Goal: Task Accomplishment & Management: Manage account settings

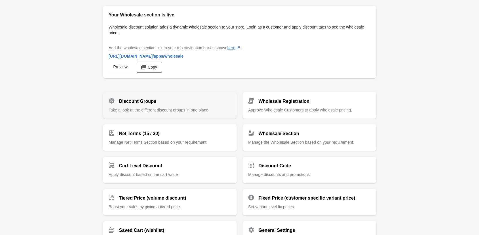
click at [168, 108] on span "Take a look at the different discount groups in one place" at bounding box center [159, 110] width 100 height 5
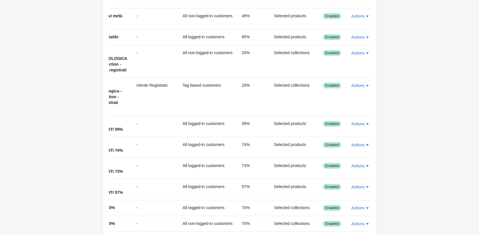
scroll to position [259, 0]
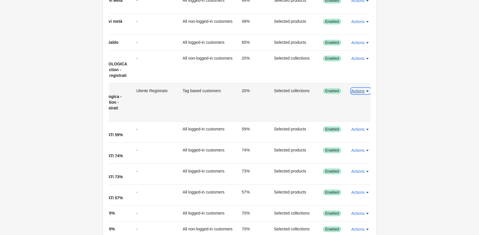
click at [356, 93] on span "Actions" at bounding box center [357, 91] width 13 height 5
click at [361, 108] on span "Disable" at bounding box center [357, 106] width 14 height 6
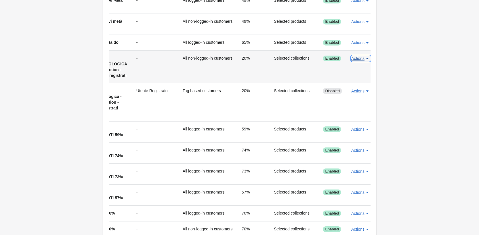
click at [357, 60] on span "Actions" at bounding box center [357, 58] width 13 height 5
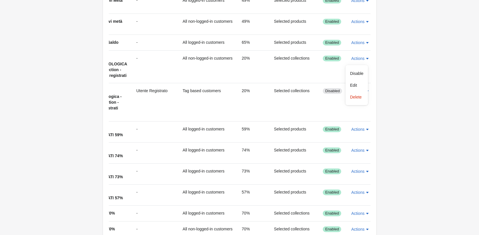
click at [386, 147] on div "Discount groups Discount groups Create discount group Filter items sort ascendi…" at bounding box center [239, 139] width 479 height 796
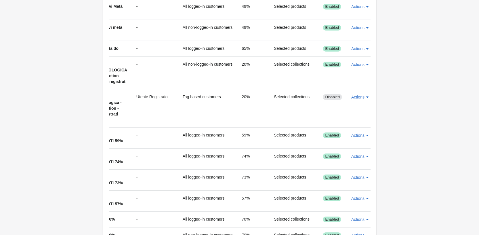
scroll to position [230, 0]
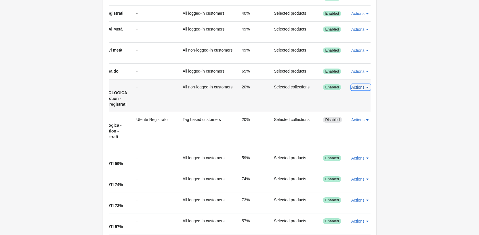
click at [365, 88] on icon "button" at bounding box center [368, 87] width 6 height 6
click at [362, 100] on span "Disable" at bounding box center [357, 102] width 14 height 6
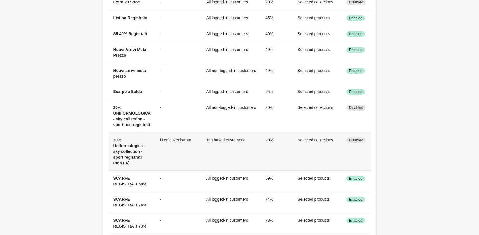
scroll to position [201, 0]
